Goal: Find specific page/section: Find specific page/section

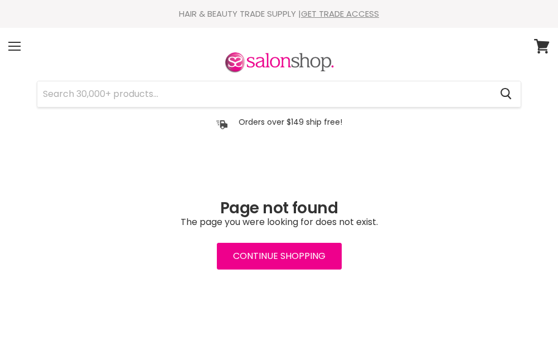
scroll to position [177, 0]
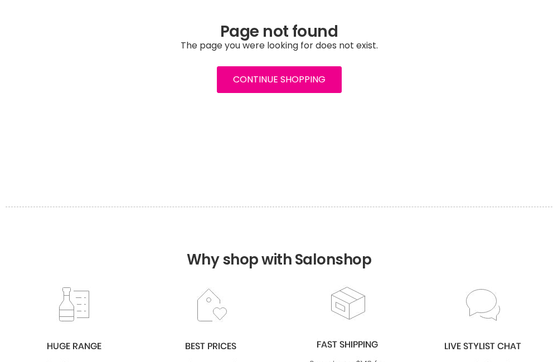
type input "Caron'"
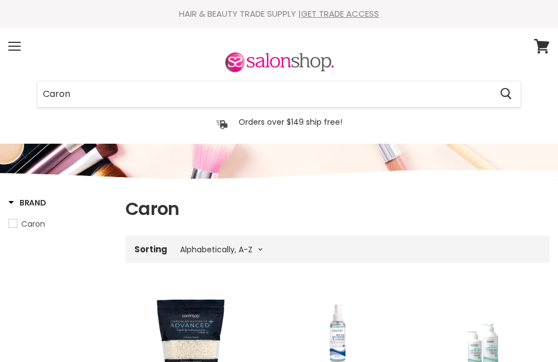
select select "title-ascending"
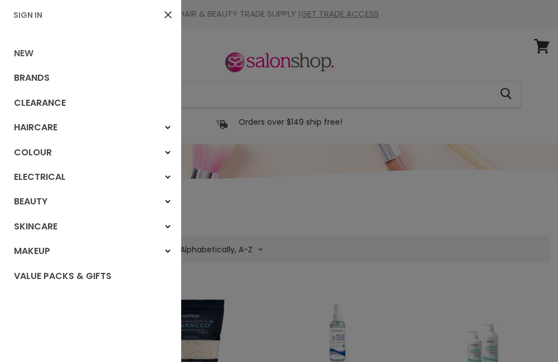
click at [16, 41] on link "New" at bounding box center [90, 53] width 181 height 25
